Goal: Task Accomplishment & Management: Use online tool/utility

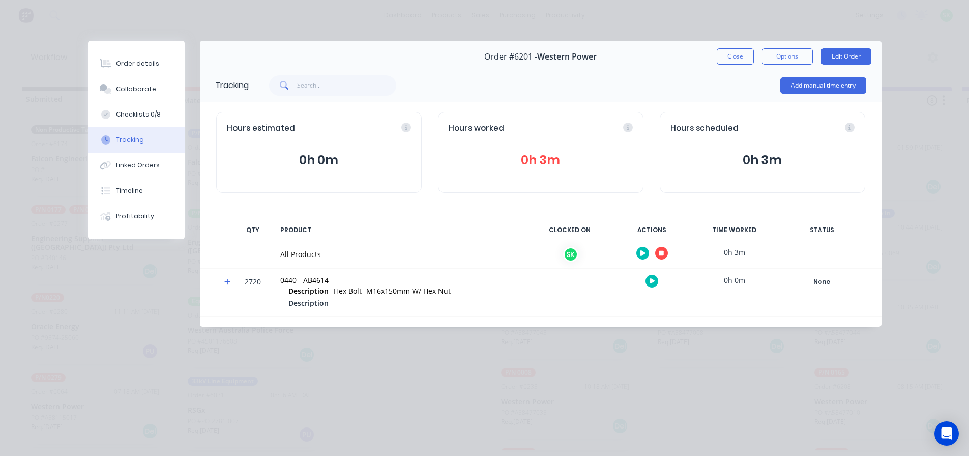
scroll to position [329, 0]
click at [735, 53] on button "Close" at bounding box center [735, 56] width 37 height 16
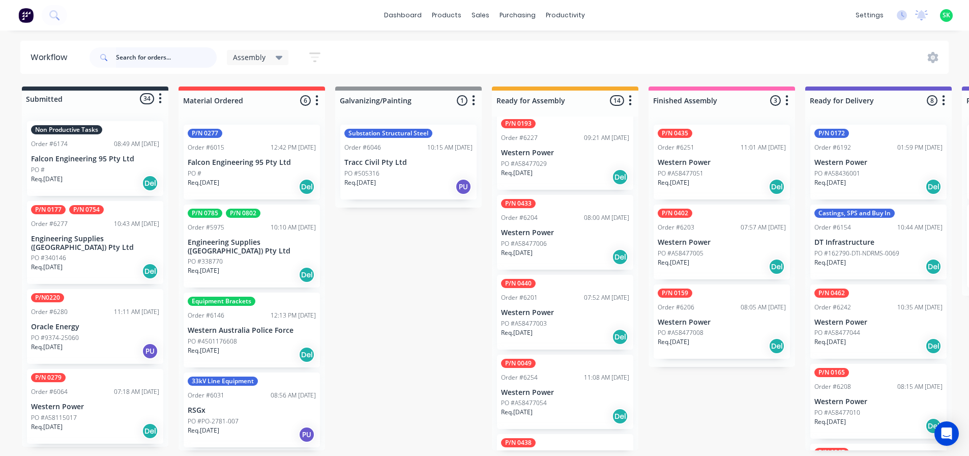
click at [128, 55] on input "text" at bounding box center [166, 57] width 101 height 20
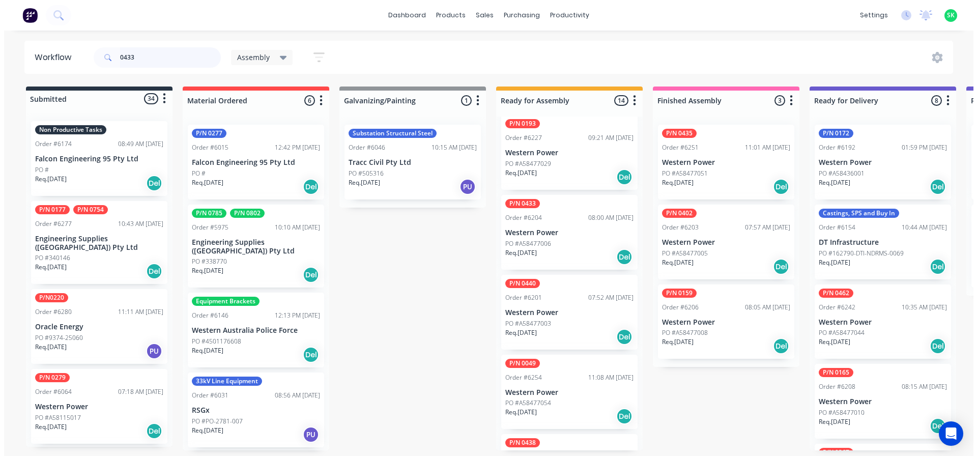
scroll to position [0, 0]
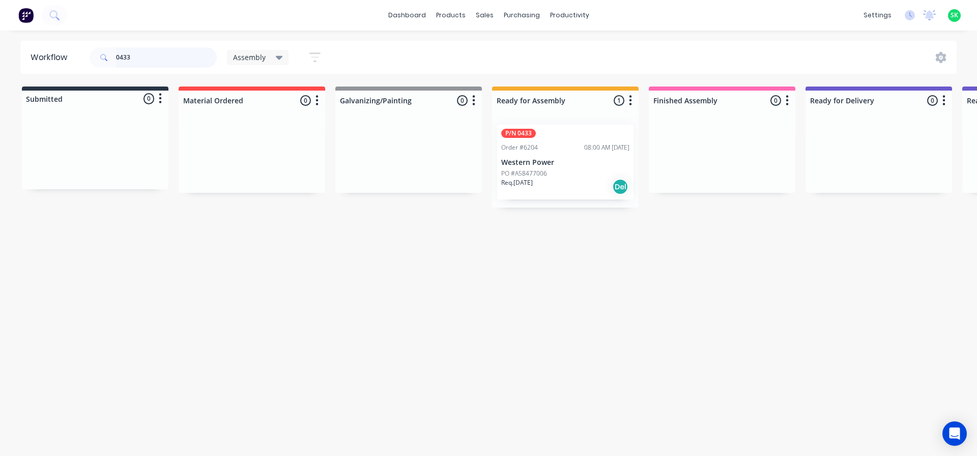
type input "0433"
click at [533, 155] on div "P/N 0433 Order #6204 08:00 AM 19/08/25 Western Power PO #A58477006 Req. 16/11/2…" at bounding box center [565, 162] width 136 height 75
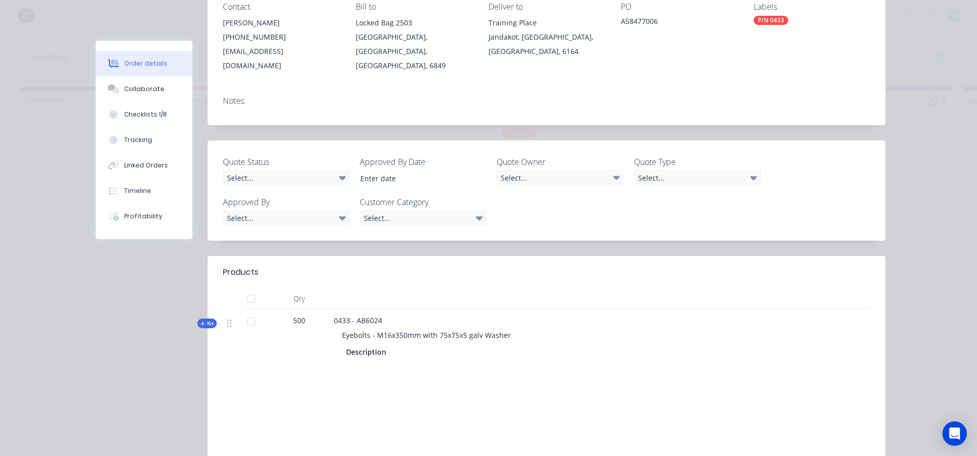
scroll to position [153, 0]
click at [139, 88] on div "Collaborate" at bounding box center [144, 88] width 40 height 9
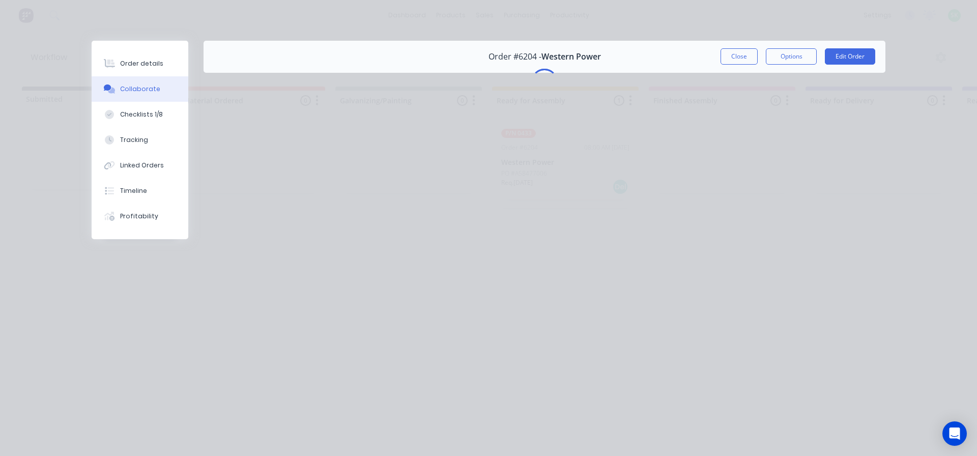
scroll to position [0, 0]
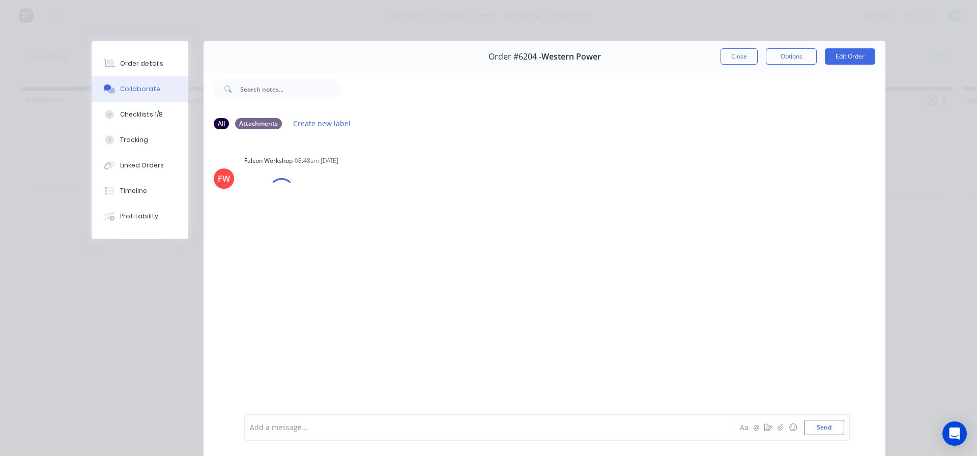
click at [270, 425] on div at bounding box center [472, 427] width 445 height 11
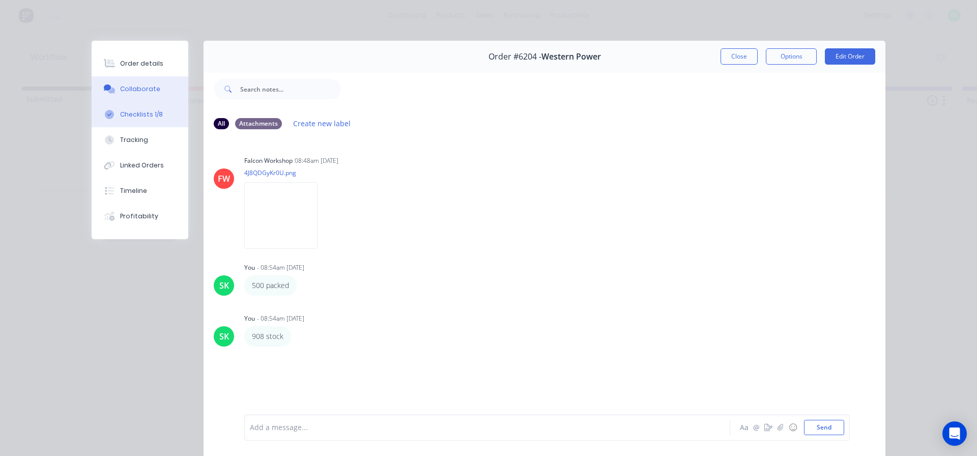
click at [125, 121] on button "Checklists 1/8" at bounding box center [140, 114] width 97 height 25
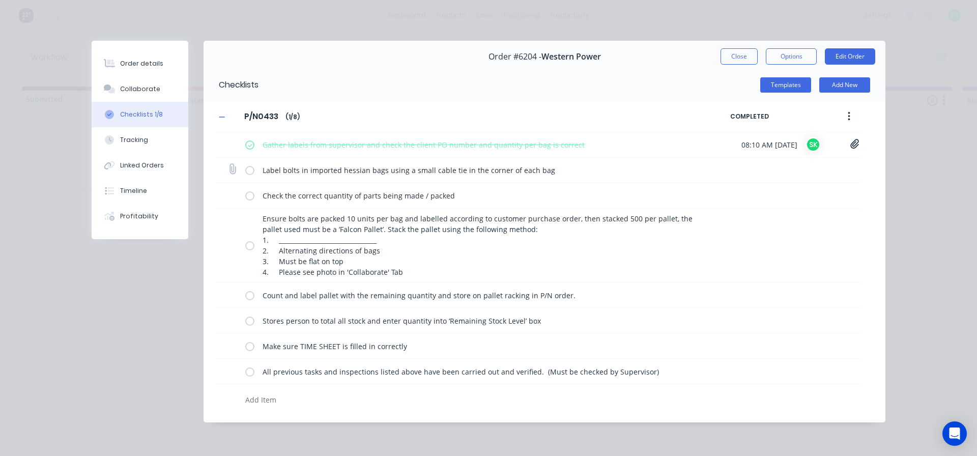
click at [252, 168] on label at bounding box center [249, 170] width 9 height 11
click at [0, 0] on input "checkbox" at bounding box center [0, 0] width 0 height 0
click at [242, 199] on div "Check the correct quantity of parts being made / packed" at bounding box center [538, 195] width 645 height 25
click at [249, 193] on label at bounding box center [249, 195] width 9 height 11
click at [0, 0] on input "checkbox" at bounding box center [0, 0] width 0 height 0
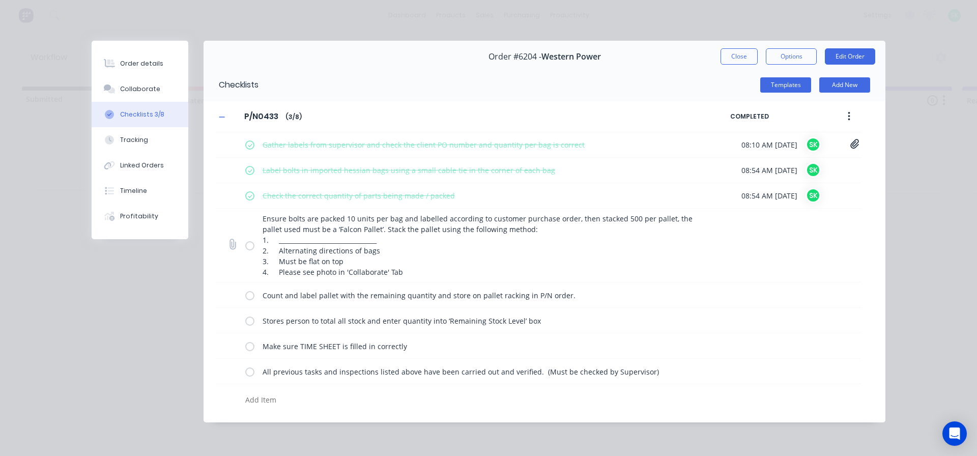
click at [249, 247] on label at bounding box center [249, 245] width 9 height 11
click at [0, 0] on input "checkbox" at bounding box center [0, 0] width 0 height 0
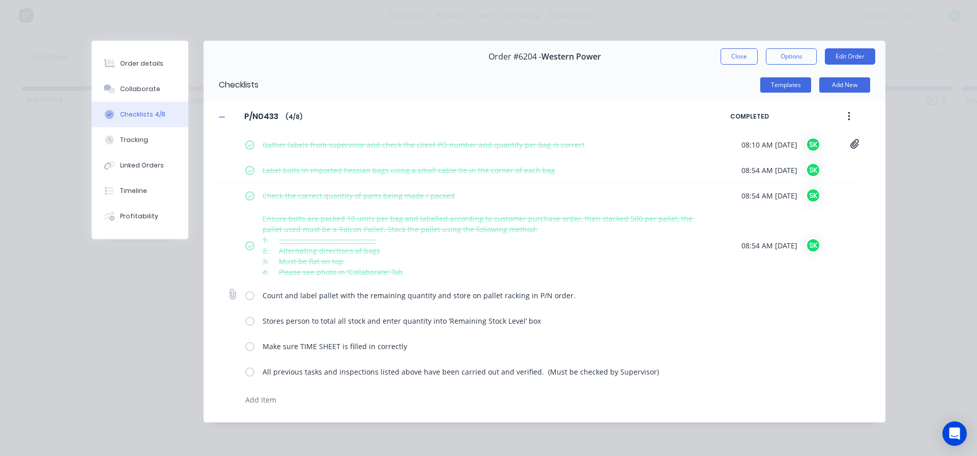
click at [251, 297] on label at bounding box center [249, 294] width 9 height 11
click at [0, 0] on input "checkbox" at bounding box center [0, 0] width 0 height 0
click at [250, 320] on label at bounding box center [249, 320] width 9 height 11
click at [0, 0] on input "checkbox" at bounding box center [0, 0] width 0 height 0
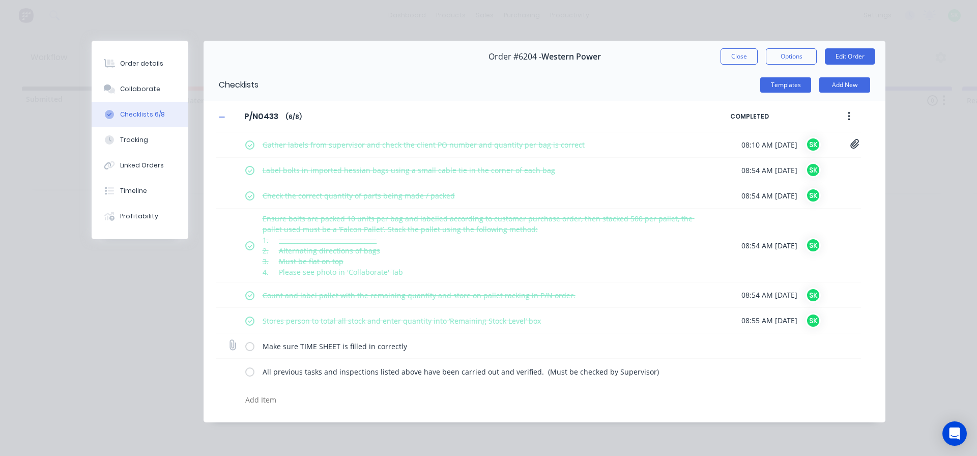
click at [251, 346] on label at bounding box center [249, 345] width 9 height 11
click at [0, 0] on input "checkbox" at bounding box center [0, 0] width 0 height 0
click at [251, 371] on label at bounding box center [249, 371] width 9 height 11
click at [0, 0] on input "checkbox" at bounding box center [0, 0] width 0 height 0
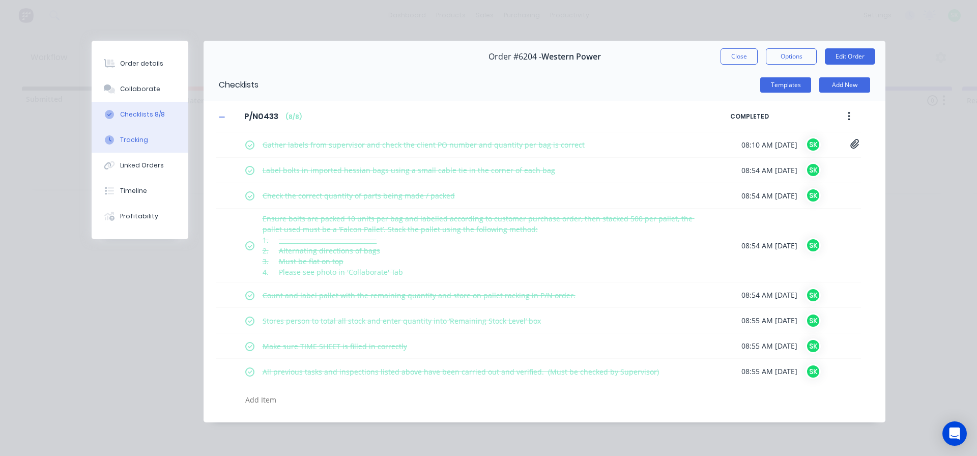
click at [150, 140] on button "Tracking" at bounding box center [140, 139] width 97 height 25
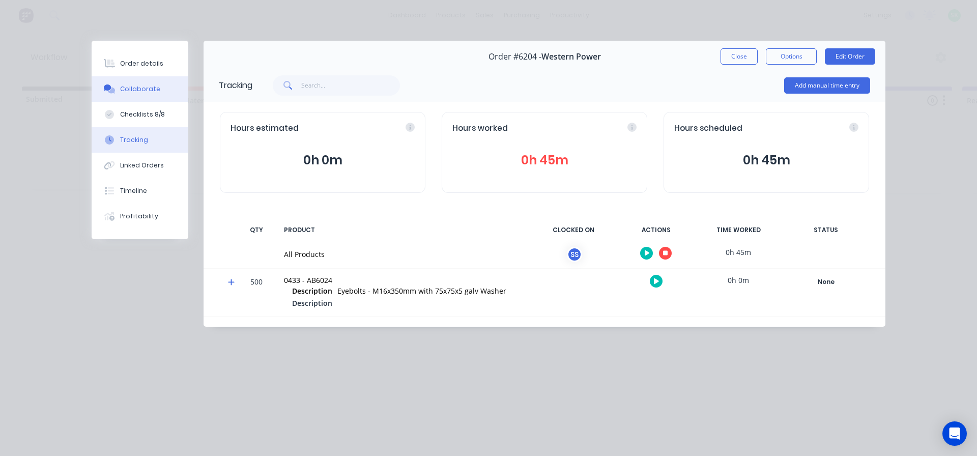
click at [124, 85] on div "Collaborate" at bounding box center [140, 88] width 40 height 9
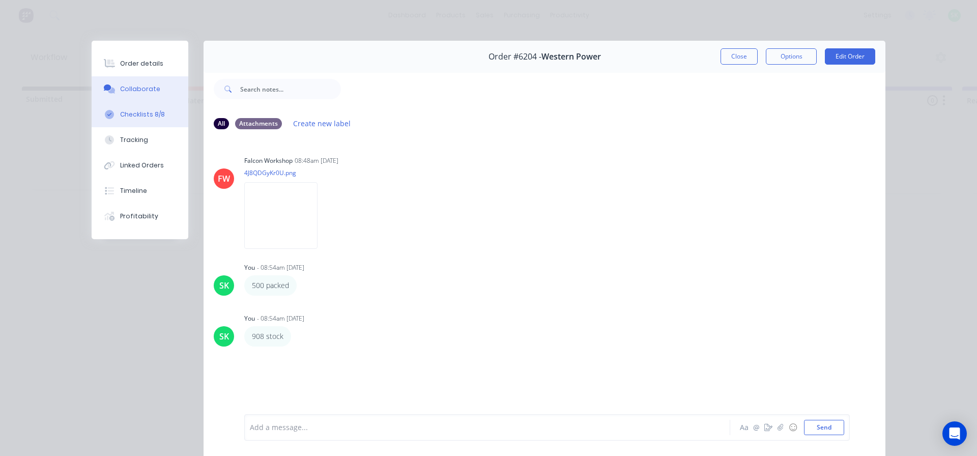
click at [140, 119] on button "Checklists 8/8" at bounding box center [140, 114] width 97 height 25
type textarea "x"
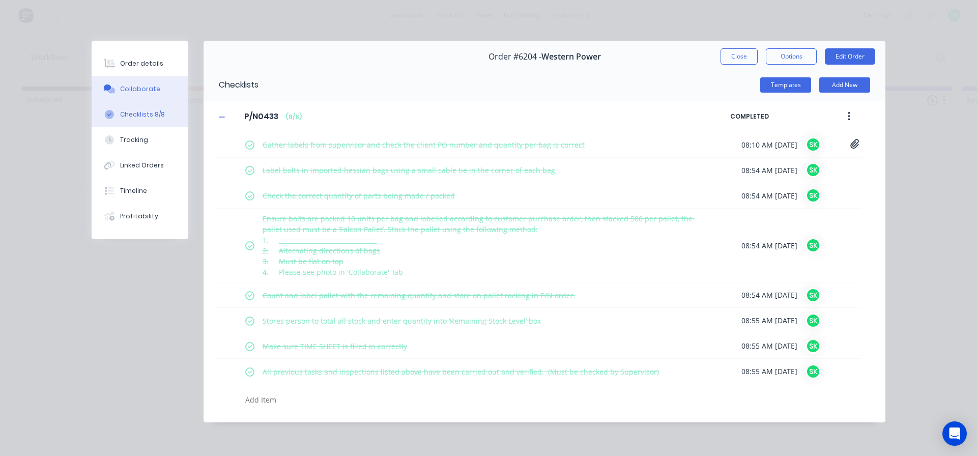
click at [140, 92] on div "Collaborate" at bounding box center [140, 88] width 40 height 9
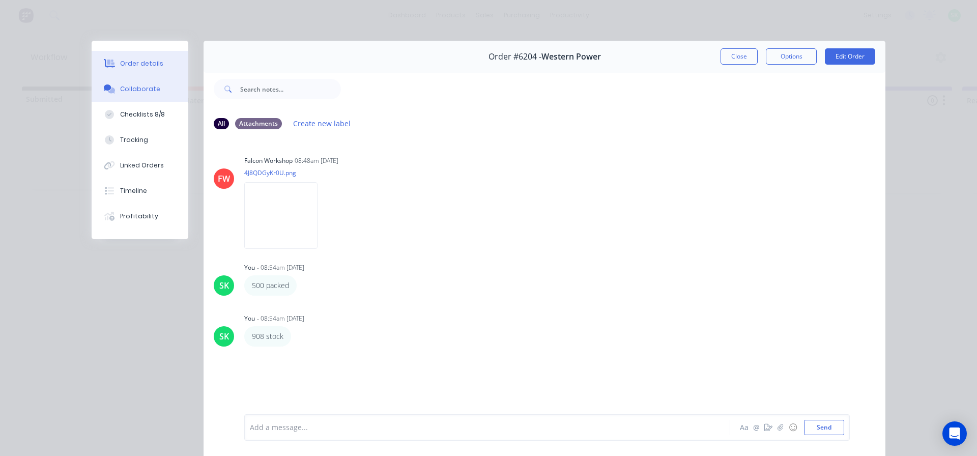
click at [139, 64] on div "Order details" at bounding box center [141, 63] width 43 height 9
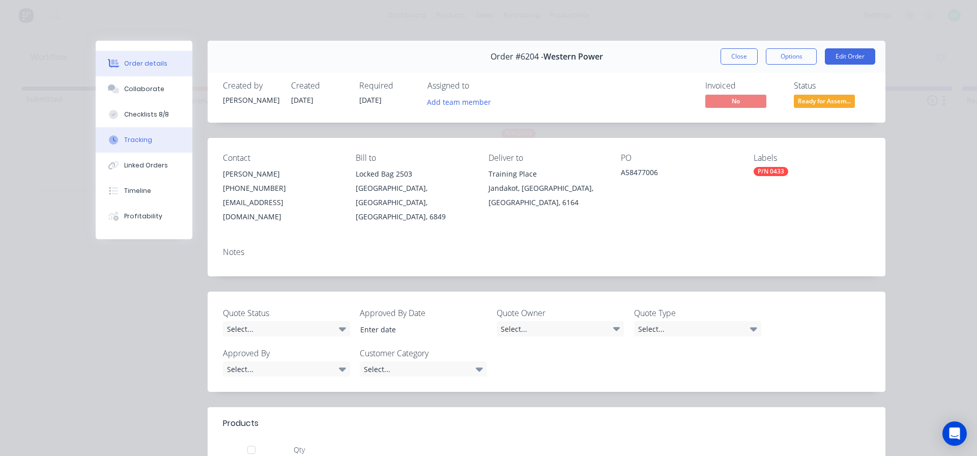
click at [133, 137] on div "Tracking" at bounding box center [138, 139] width 28 height 9
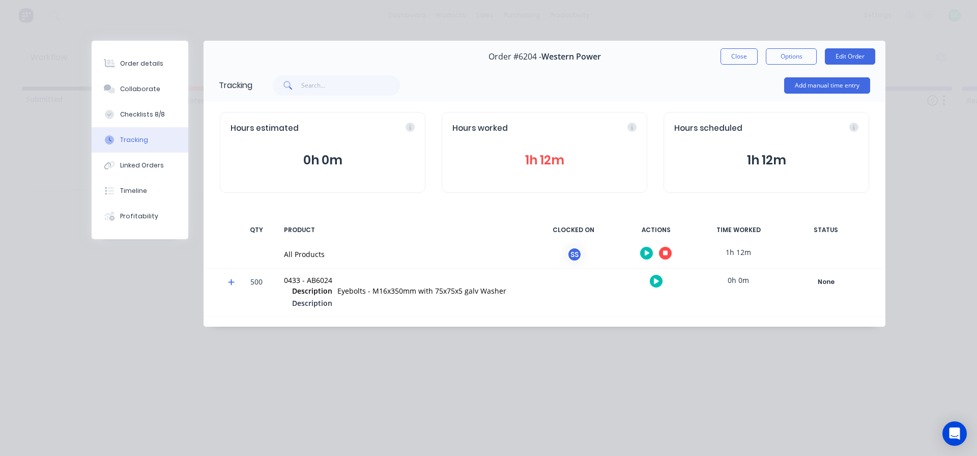
click at [667, 251] on icon "button" at bounding box center [665, 253] width 5 height 5
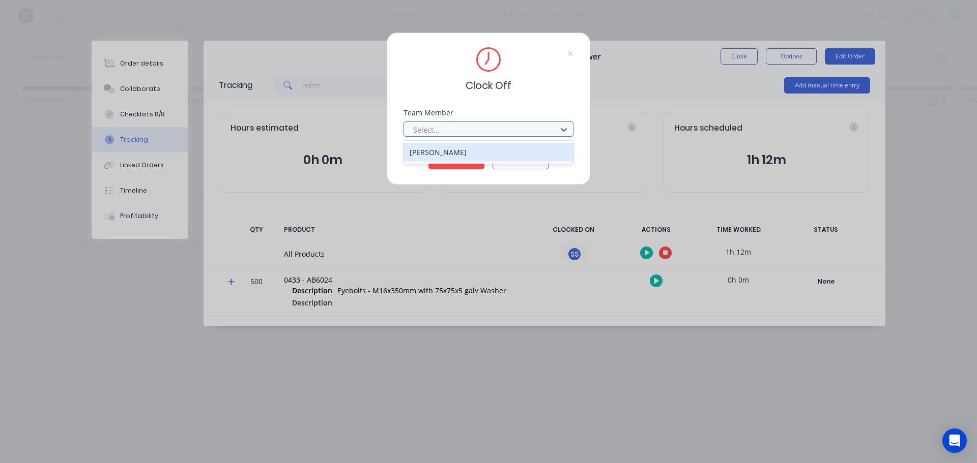
click at [512, 130] on div at bounding box center [481, 130] width 139 height 13
click at [482, 149] on div "Stuart Simm" at bounding box center [488, 152] width 170 height 19
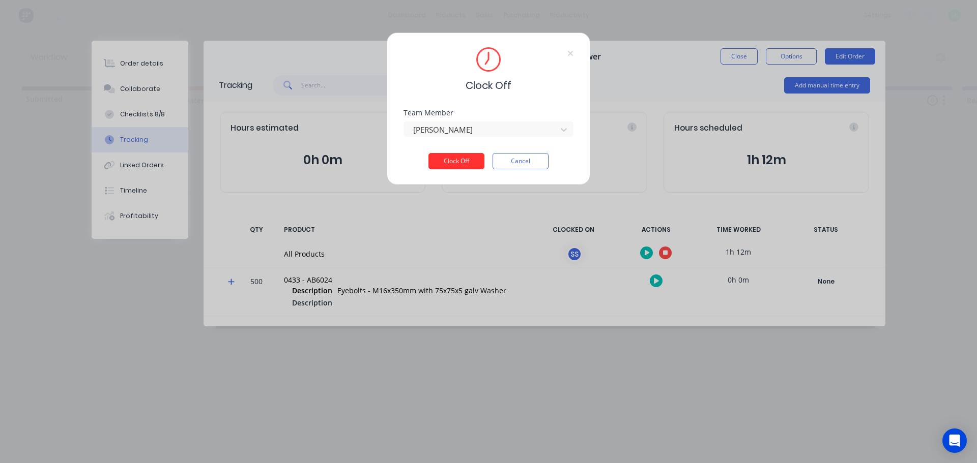
click at [456, 158] on button "Clock Off" at bounding box center [456, 161] width 56 height 16
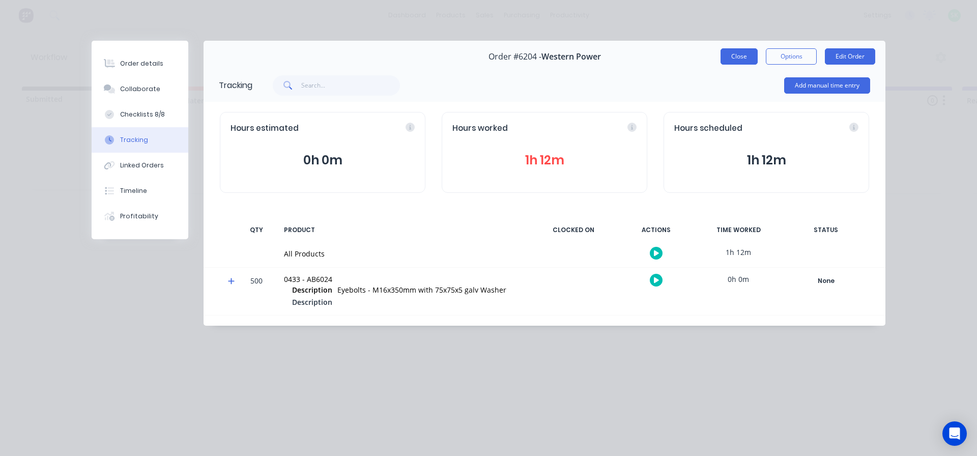
click at [743, 55] on button "Close" at bounding box center [738, 56] width 37 height 16
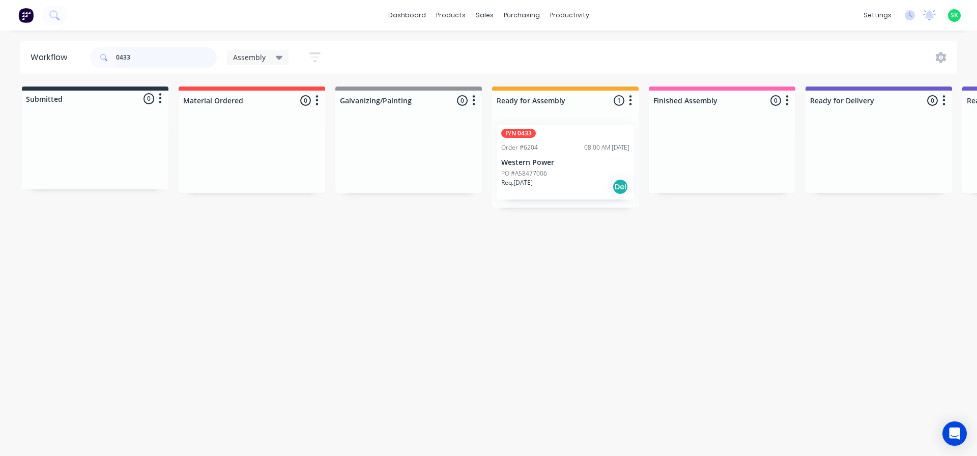
drag, startPoint x: 153, startPoint y: 56, endPoint x: 0, endPoint y: 37, distance: 153.8
click at [0, 37] on div "dashboard products sales purchasing productivity dashboard products Product Cat…" at bounding box center [488, 197] width 977 height 395
type input "0360"
click at [549, 149] on div "Order #6235 10:22 AM 19/08/25" at bounding box center [565, 147] width 128 height 9
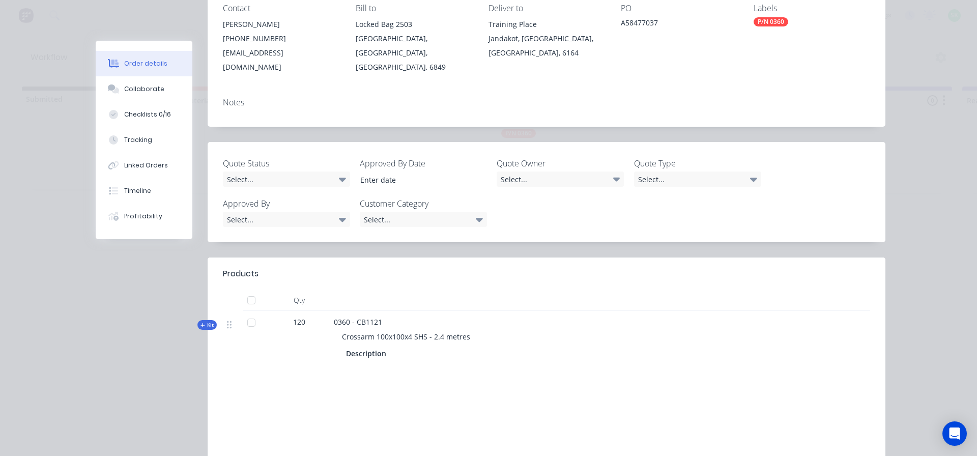
scroll to position [153, 0]
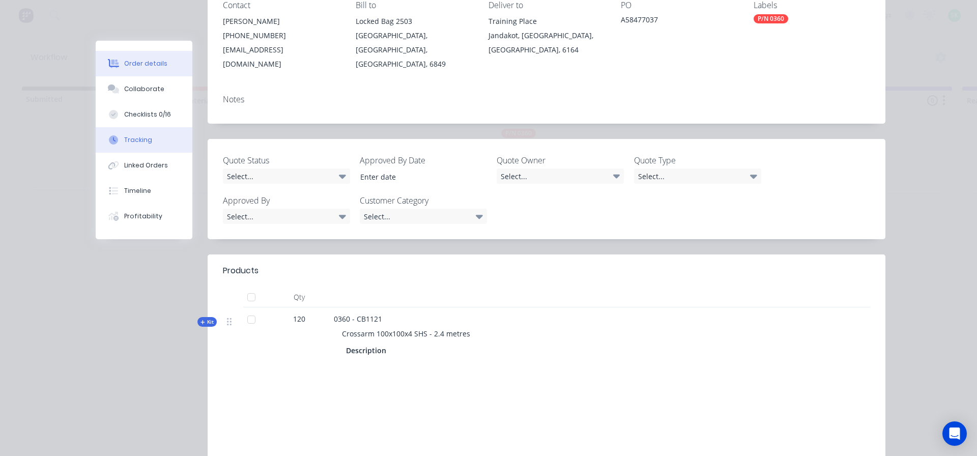
click at [132, 137] on div "Tracking" at bounding box center [138, 139] width 28 height 9
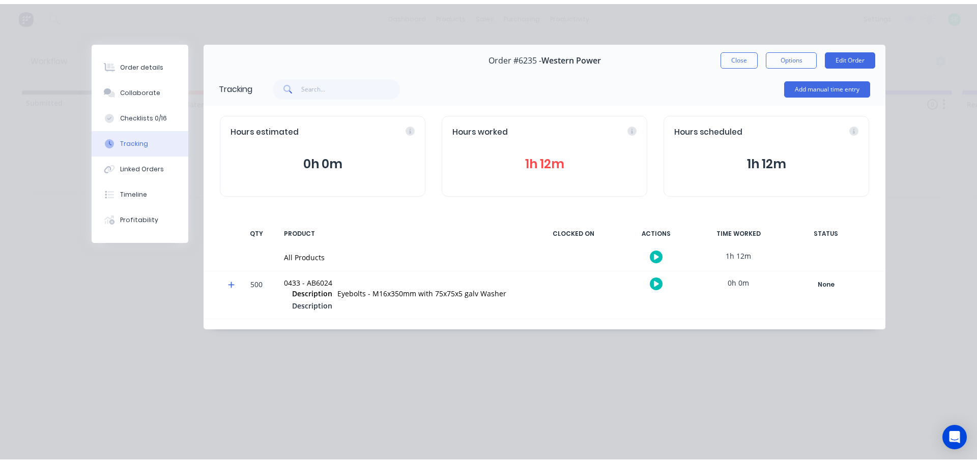
scroll to position [0, 0]
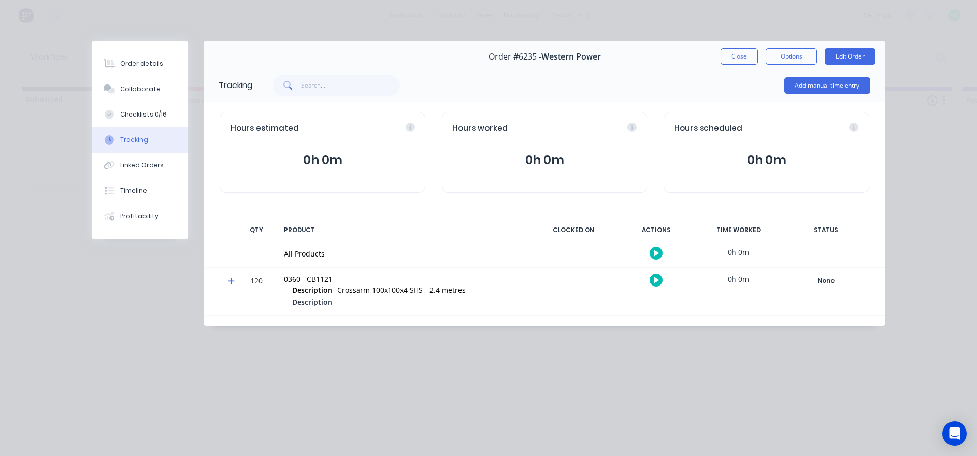
click at [654, 253] on icon "button" at bounding box center [656, 253] width 5 height 7
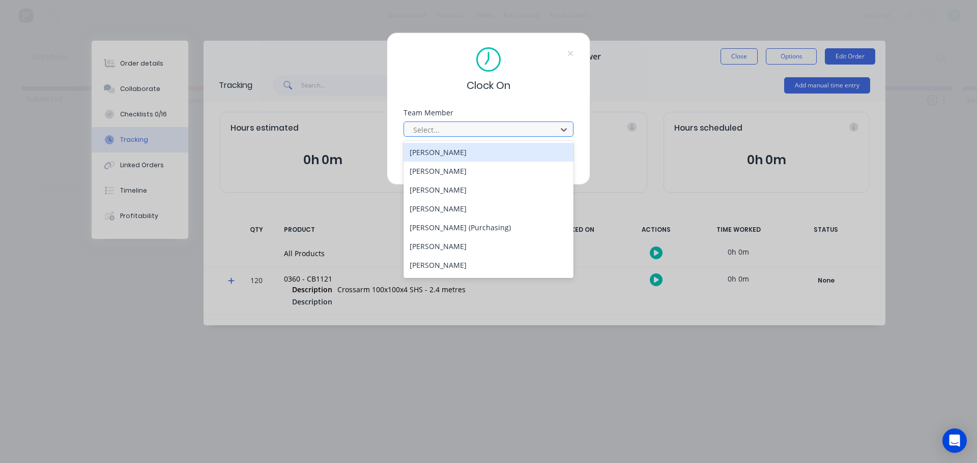
click at [548, 132] on div at bounding box center [481, 130] width 139 height 13
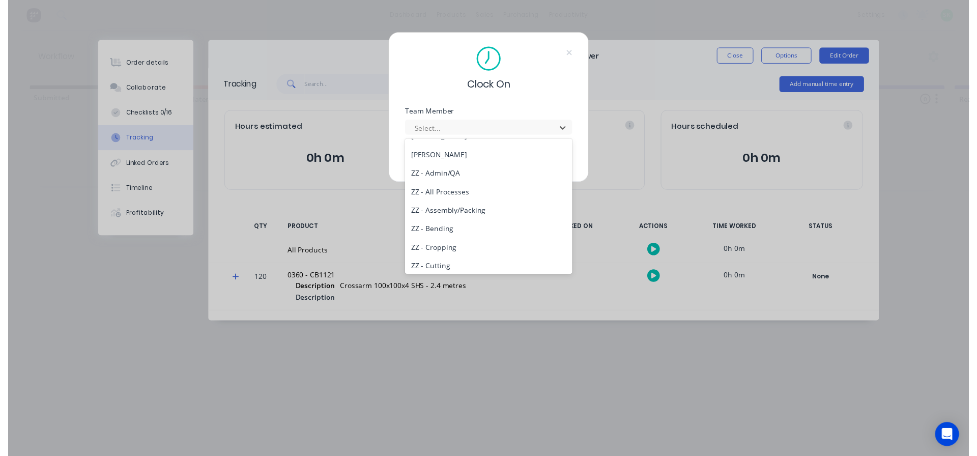
scroll to position [509, 0]
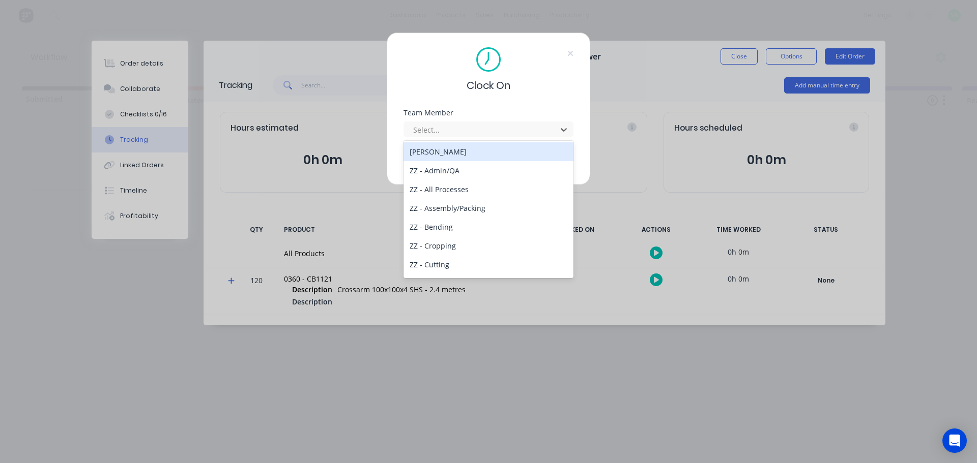
click at [450, 154] on div "Stuart Simm" at bounding box center [488, 151] width 170 height 19
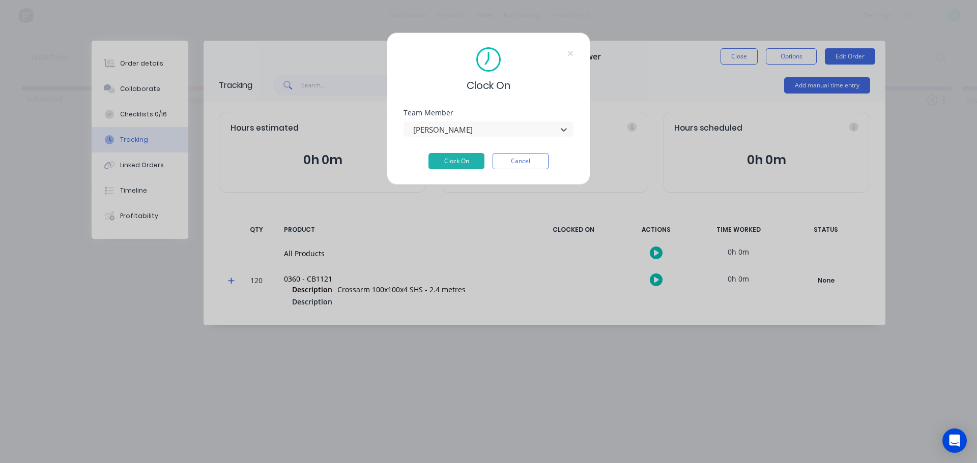
click at [448, 174] on div "Clock On Team Member option Stuart Simm, selected. Stuart Simm Clock On Cancel" at bounding box center [488, 109] width 203 height 153
click at [453, 160] on button "Clock On" at bounding box center [456, 161] width 56 height 16
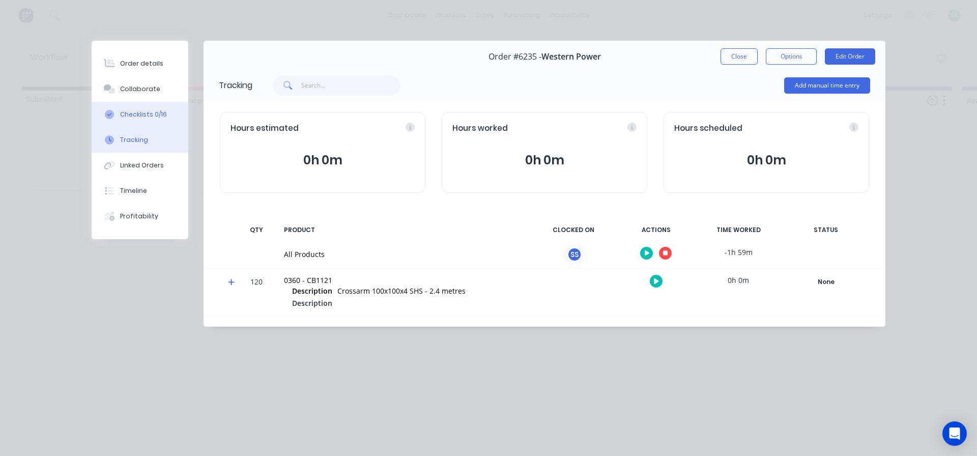
click at [144, 108] on button "Checklists 0/16" at bounding box center [140, 114] width 97 height 25
type textarea "x"
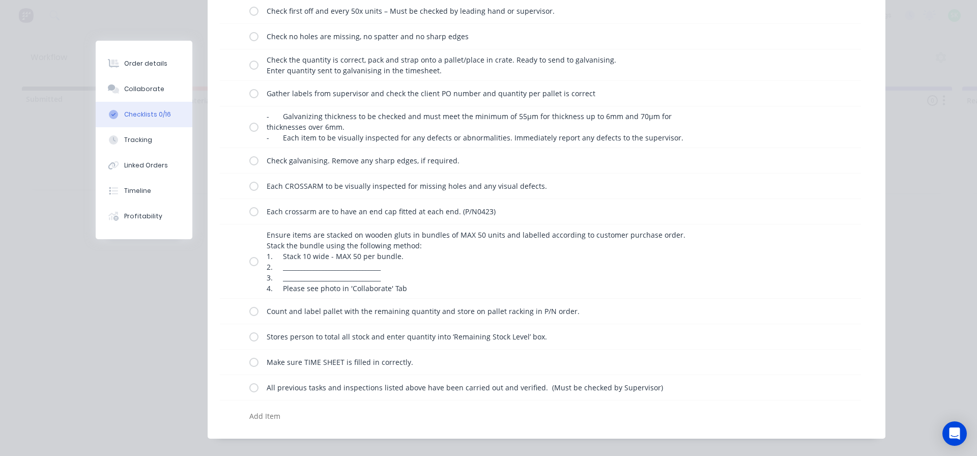
scroll to position [237, 0]
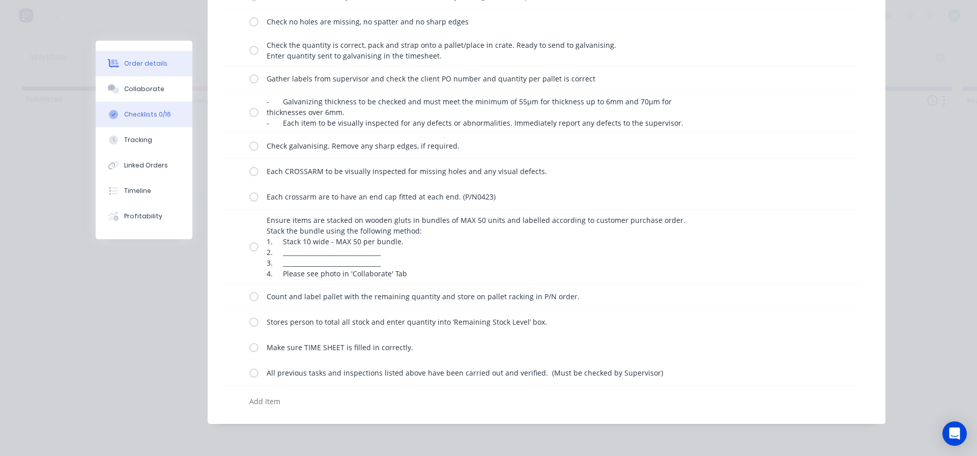
click at [132, 56] on button "Order details" at bounding box center [144, 63] width 97 height 25
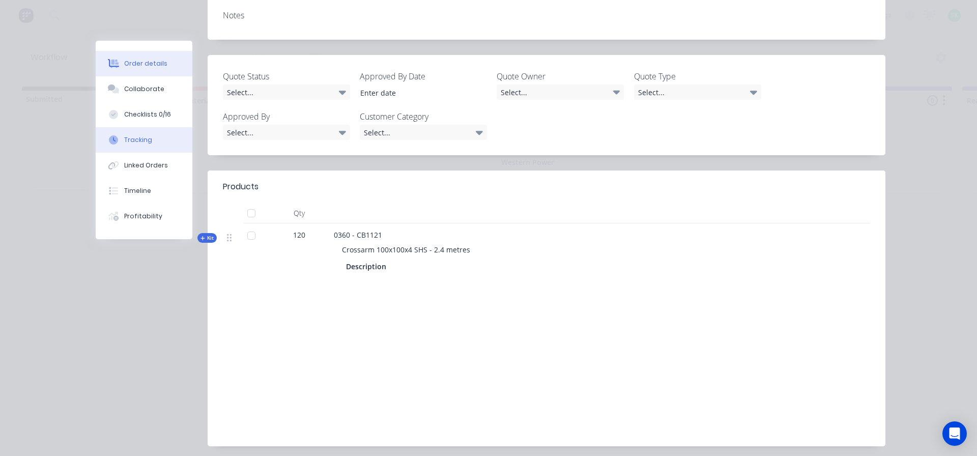
click at [160, 139] on button "Tracking" at bounding box center [144, 139] width 97 height 25
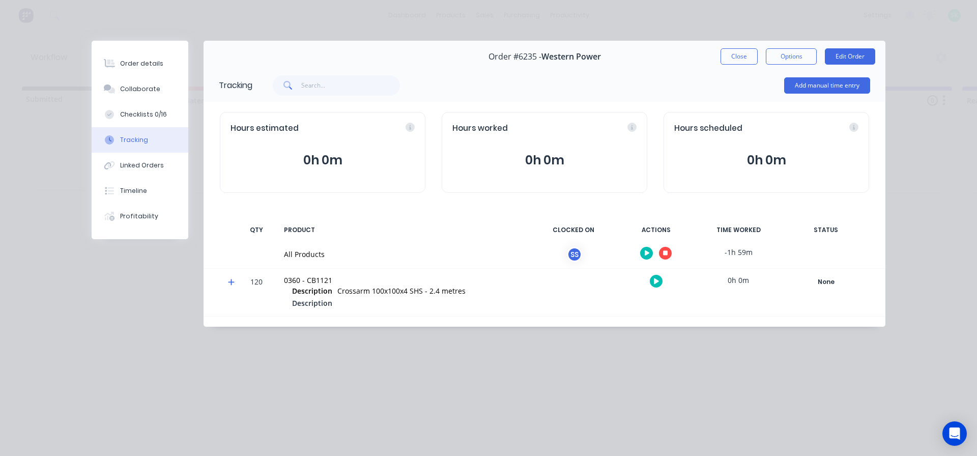
scroll to position [0, 0]
click at [643, 252] on button "button" at bounding box center [646, 253] width 13 height 13
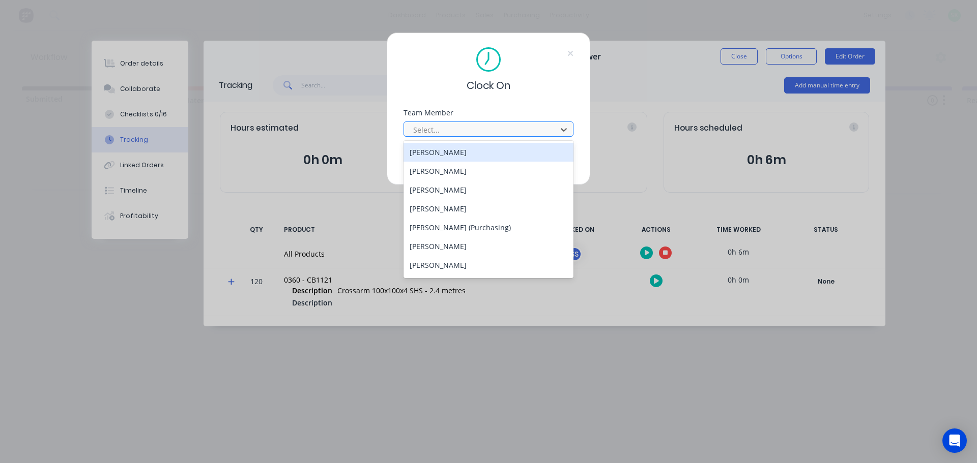
click at [431, 131] on div at bounding box center [481, 130] width 139 height 13
type input "st"
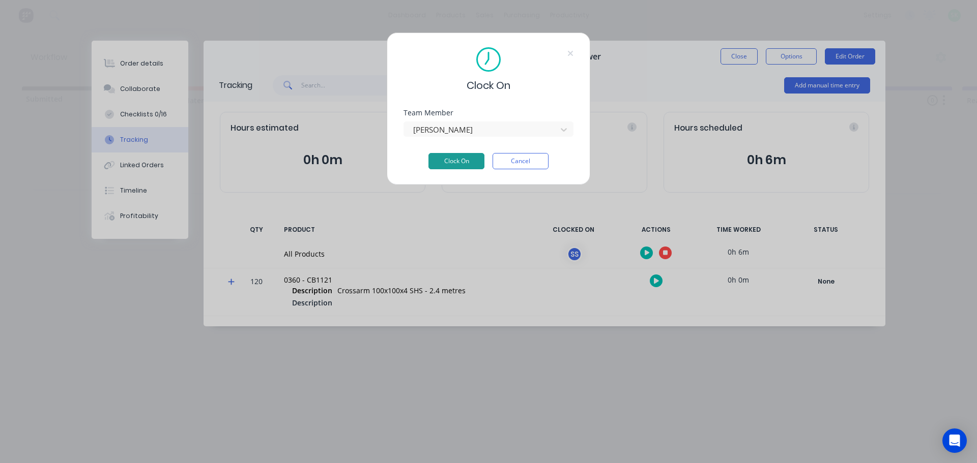
click at [450, 163] on button "Clock On" at bounding box center [456, 161] width 56 height 16
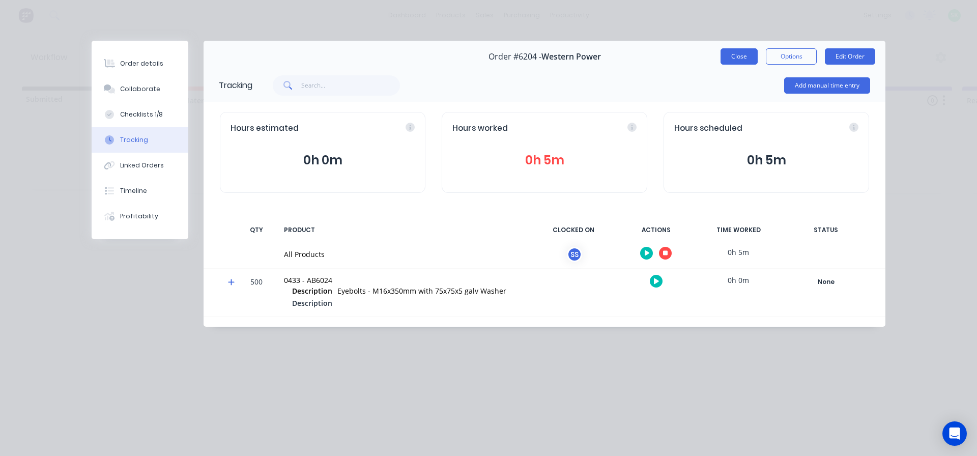
click at [738, 63] on button "Close" at bounding box center [738, 56] width 37 height 16
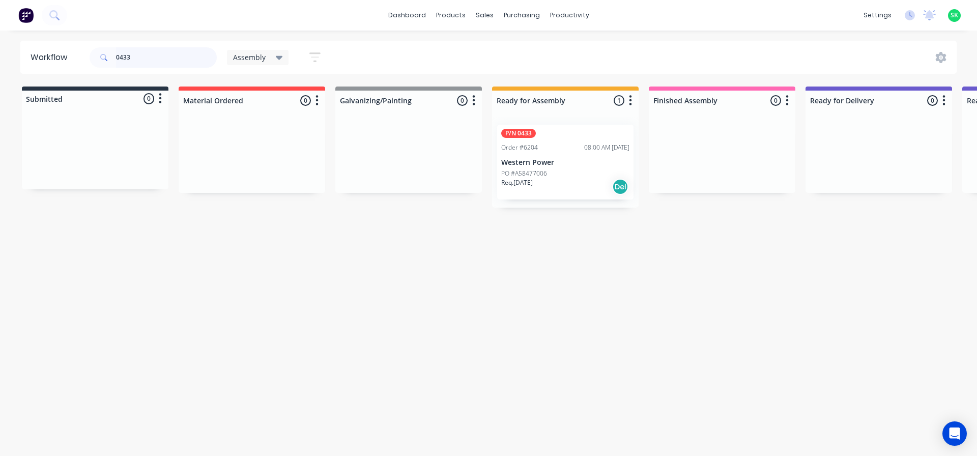
drag, startPoint x: 145, startPoint y: 56, endPoint x: 108, endPoint y: 56, distance: 37.1
click at [108, 56] on div "0433" at bounding box center [153, 57] width 127 height 20
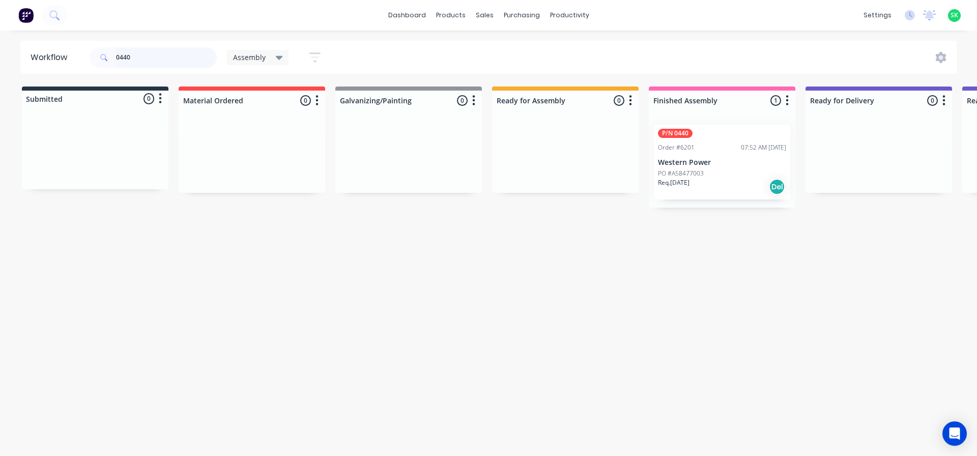
type input "0440"
click at [697, 170] on p "PO #A58477003" at bounding box center [681, 173] width 46 height 9
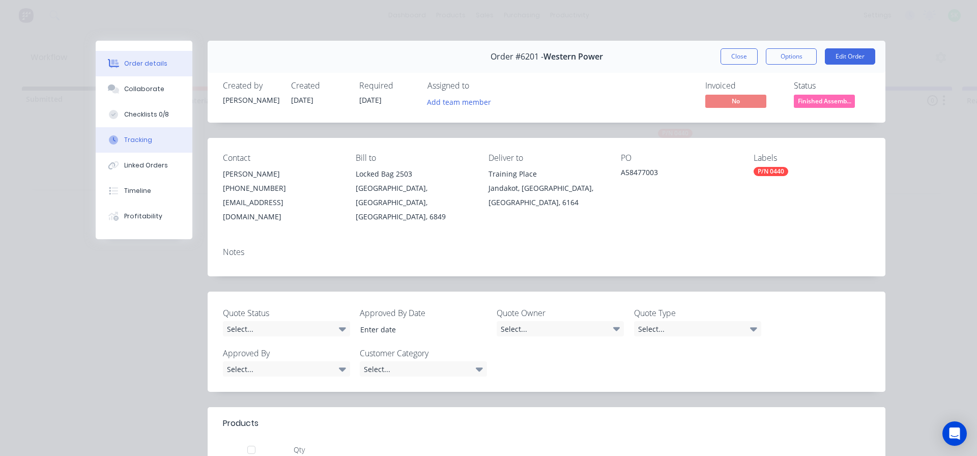
click at [154, 137] on button "Tracking" at bounding box center [144, 139] width 97 height 25
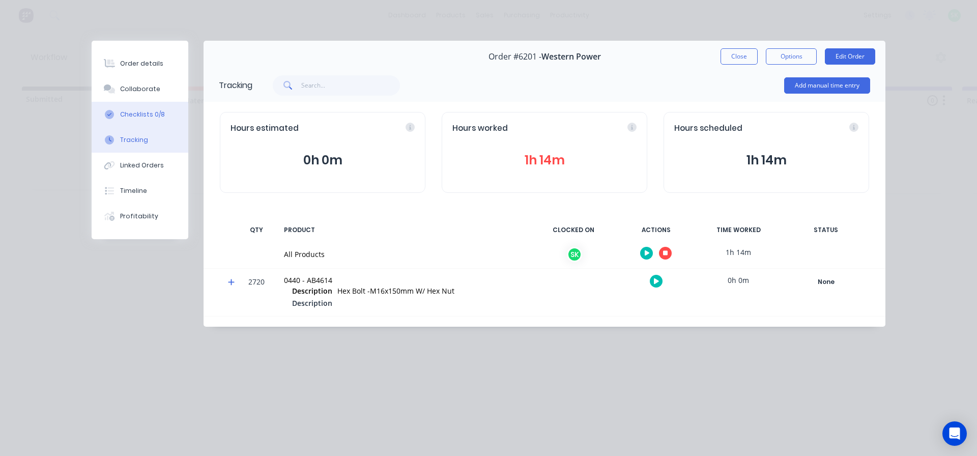
click at [154, 113] on div "Checklists 0/8" at bounding box center [142, 114] width 45 height 9
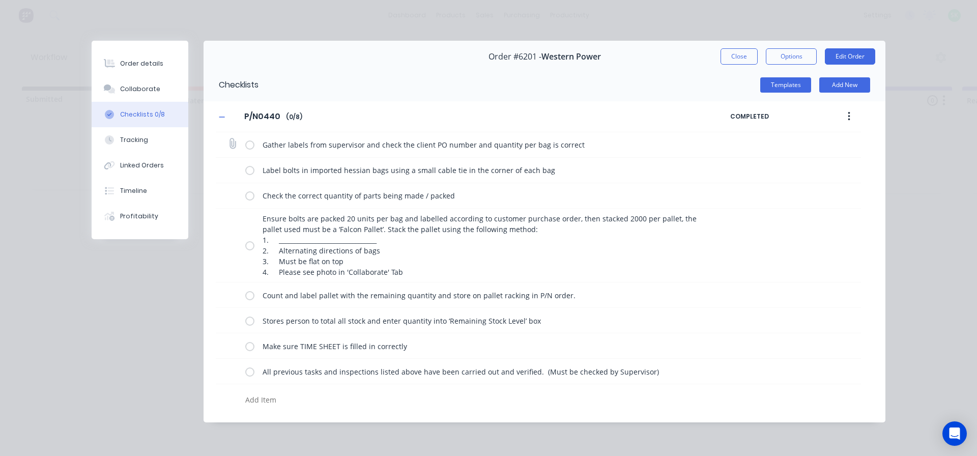
click at [243, 144] on div "Gather labels from supervisor and check the client PO number and quantity per b…" at bounding box center [538, 144] width 645 height 25
click at [248, 146] on label at bounding box center [249, 144] width 9 height 11
click at [0, 0] on input "checkbox" at bounding box center [0, 0] width 0 height 0
click at [252, 172] on label at bounding box center [249, 170] width 9 height 11
click at [0, 0] on input "checkbox" at bounding box center [0, 0] width 0 height 0
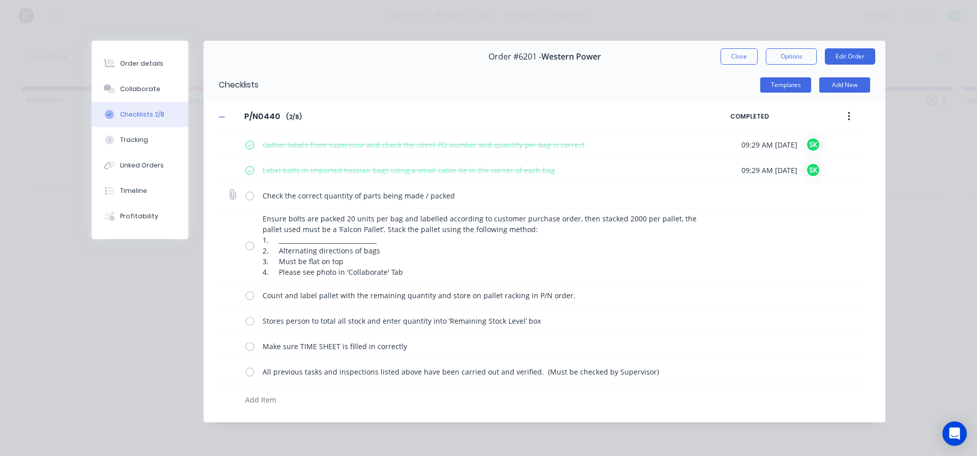
drag, startPoint x: 250, startPoint y: 194, endPoint x: 252, endPoint y: 211, distance: 16.4
click at [250, 195] on label at bounding box center [249, 195] width 9 height 11
click at [0, 0] on input "checkbox" at bounding box center [0, 0] width 0 height 0
drag, startPoint x: 254, startPoint y: 244, endPoint x: 251, endPoint y: 264, distance: 20.0
click at [254, 245] on label at bounding box center [249, 245] width 9 height 11
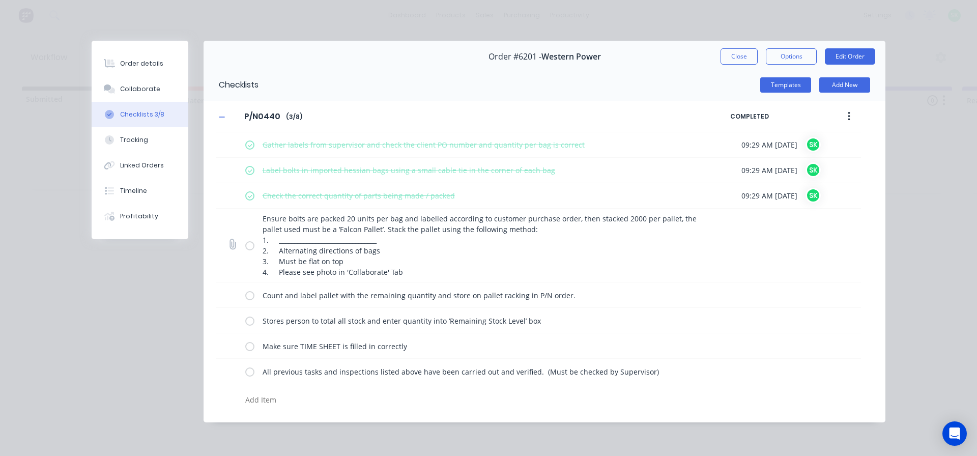
click at [0, 0] on input "checkbox" at bounding box center [0, 0] width 0 height 0
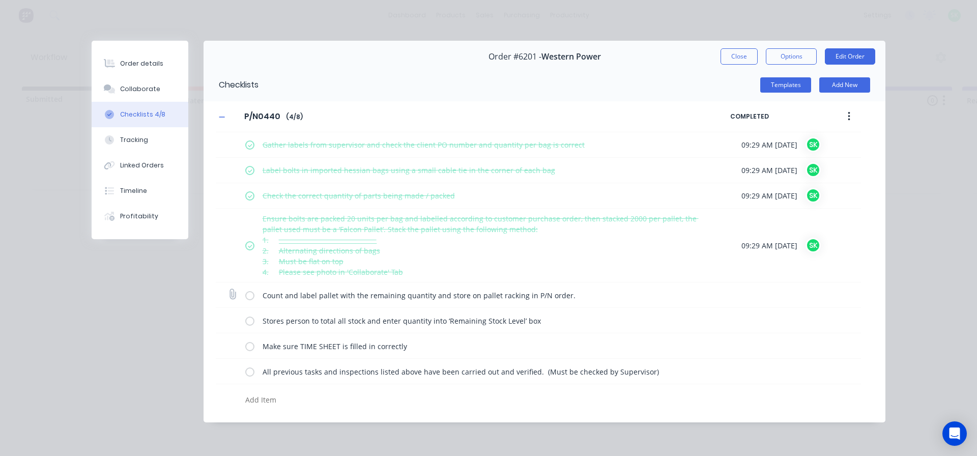
click at [252, 296] on label at bounding box center [249, 294] width 9 height 11
click at [0, 0] on input "checkbox" at bounding box center [0, 0] width 0 height 0
drag, startPoint x: 253, startPoint y: 320, endPoint x: 253, endPoint y: 335, distance: 14.8
click at [253, 321] on label at bounding box center [249, 320] width 9 height 11
click at [0, 0] on input "checkbox" at bounding box center [0, 0] width 0 height 0
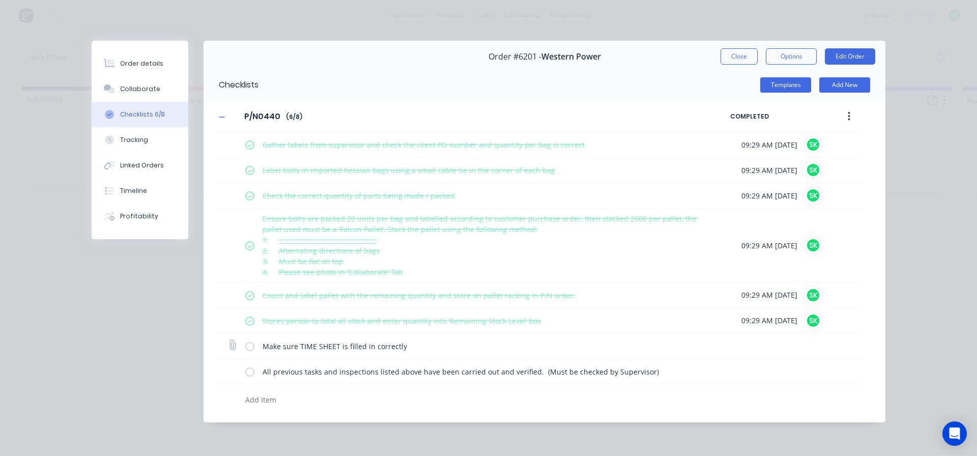
click at [253, 343] on label at bounding box center [249, 345] width 9 height 11
click at [0, 0] on input "checkbox" at bounding box center [0, 0] width 0 height 0
click at [250, 369] on label at bounding box center [249, 371] width 9 height 11
click at [0, 0] on input "checkbox" at bounding box center [0, 0] width 0 height 0
type textarea "x"
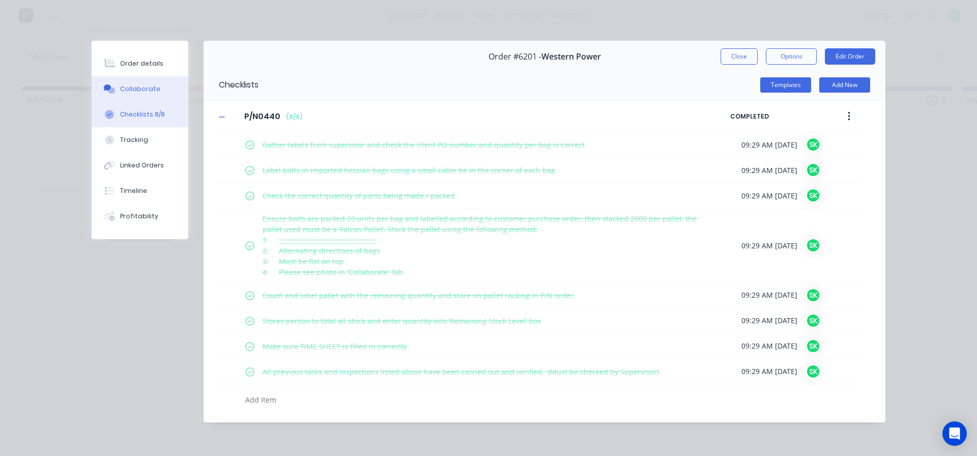
click at [162, 87] on button "Collaborate" at bounding box center [140, 88] width 97 height 25
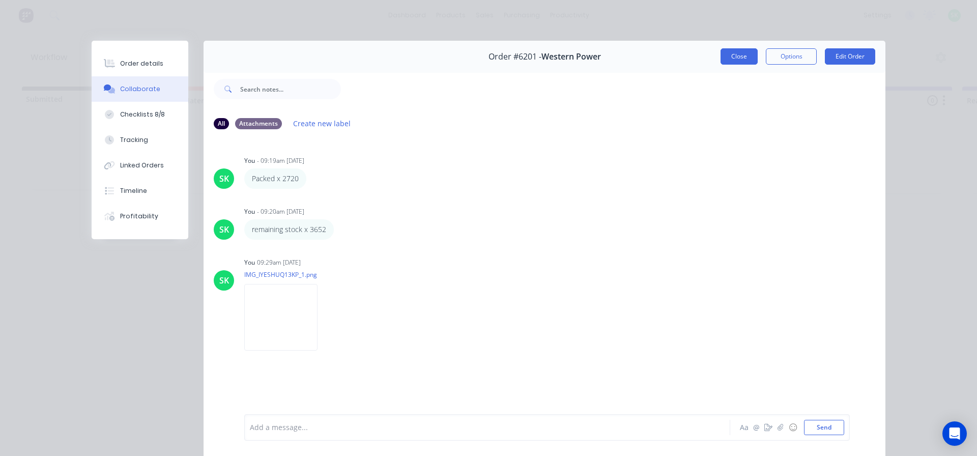
click at [734, 57] on button "Close" at bounding box center [738, 56] width 37 height 16
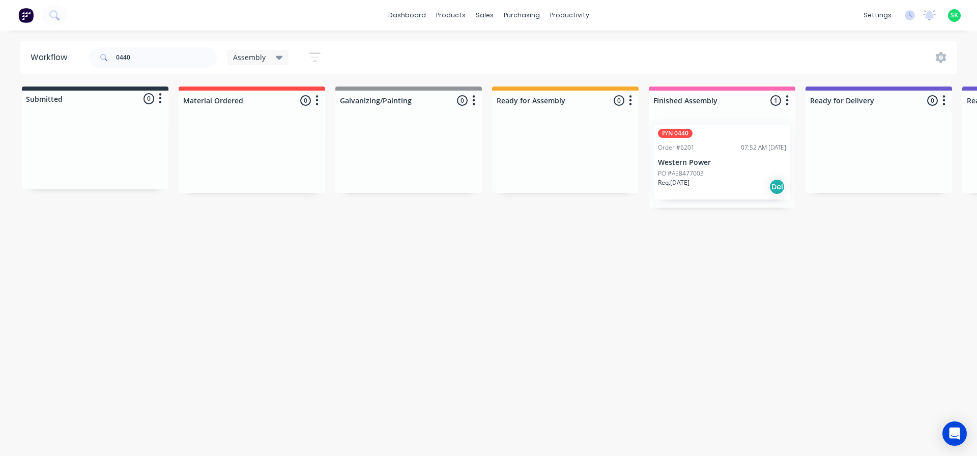
click at [705, 147] on div "Order #6201 07:52 AM [DATE]" at bounding box center [722, 147] width 128 height 9
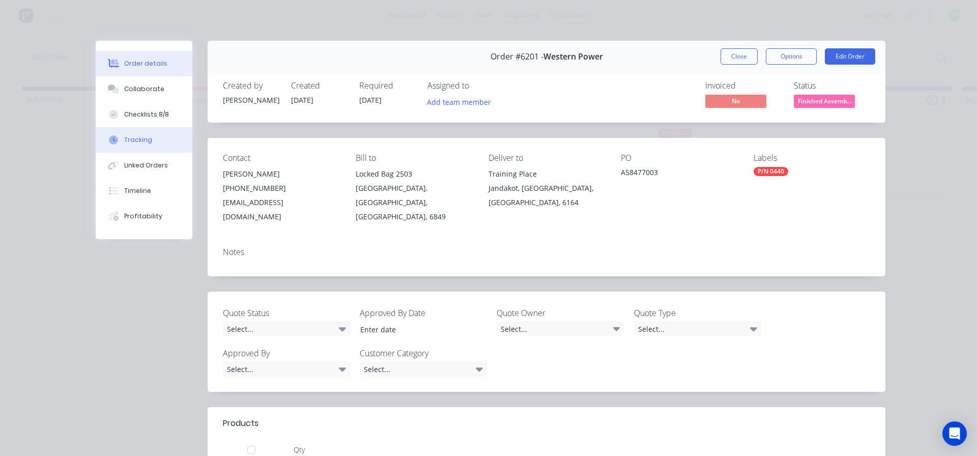
click at [133, 140] on div "Tracking" at bounding box center [138, 139] width 28 height 9
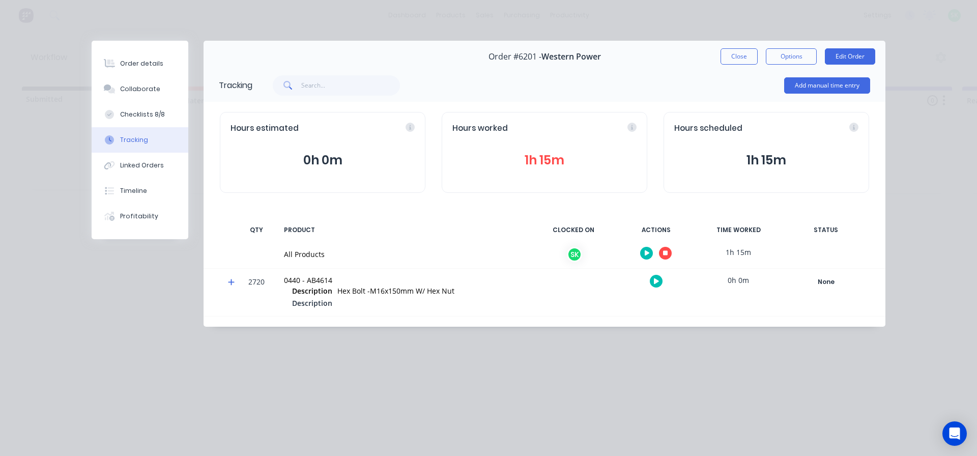
click at [668, 251] on button "button" at bounding box center [665, 253] width 13 height 13
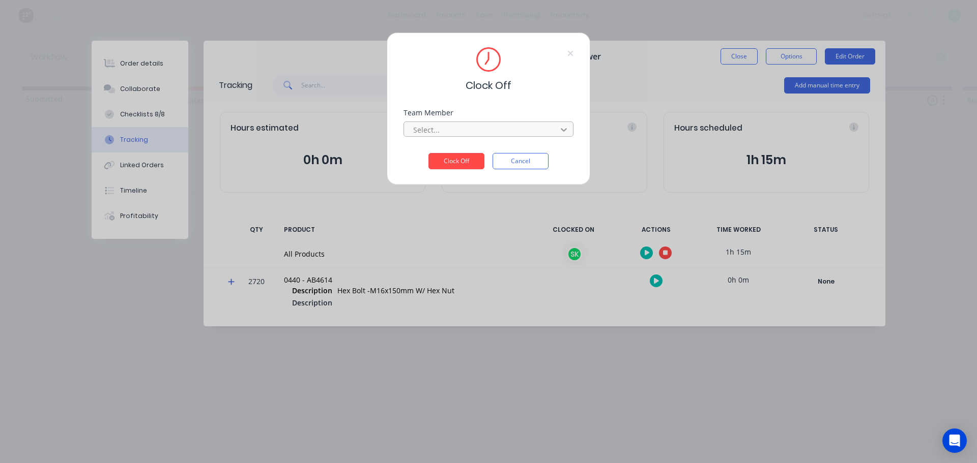
click at [557, 131] on div at bounding box center [563, 130] width 18 height 16
click at [494, 154] on div "[PERSON_NAME]" at bounding box center [488, 152] width 170 height 19
click at [454, 159] on button "Clock Off" at bounding box center [456, 161] width 56 height 16
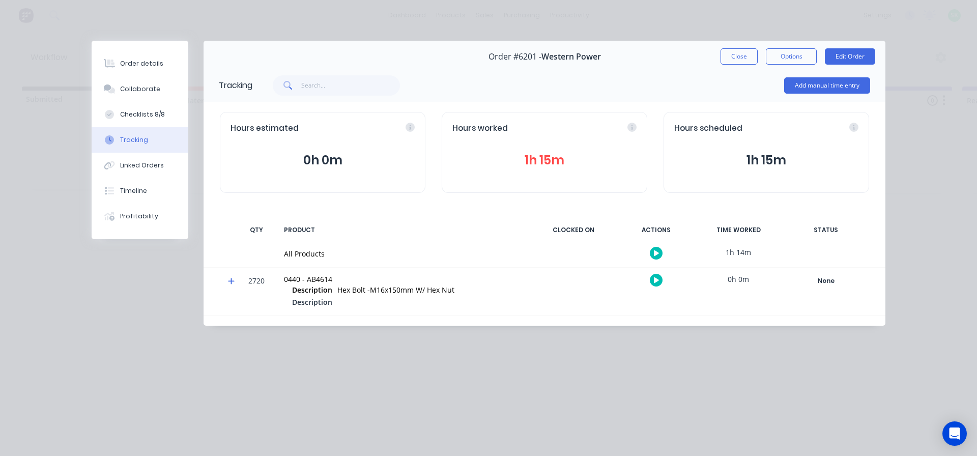
drag, startPoint x: 737, startPoint y: 55, endPoint x: 707, endPoint y: 60, distance: 30.9
click at [735, 55] on button "Close" at bounding box center [738, 56] width 37 height 16
